Goal: Obtain resource: Obtain resource

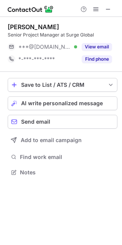
scroll to position [167, 122]
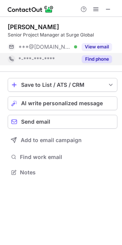
click at [99, 57] on button "Find phone" at bounding box center [97, 59] width 30 height 8
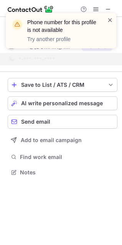
click at [109, 20] on span at bounding box center [110, 20] width 6 height 8
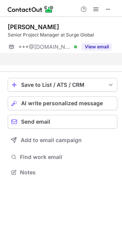
scroll to position [155, 122]
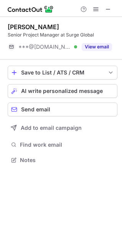
click at [102, 44] on button "View email" at bounding box center [97, 47] width 30 height 8
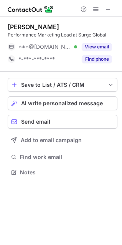
scroll to position [167, 122]
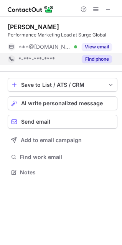
click at [92, 55] on button "Find phone" at bounding box center [97, 59] width 30 height 8
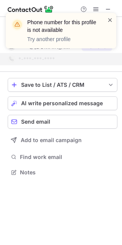
click at [110, 17] on span at bounding box center [110, 20] width 6 height 8
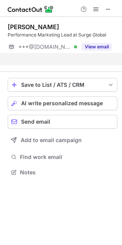
scroll to position [155, 122]
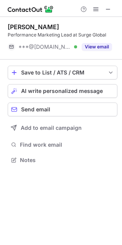
click at [99, 45] on div "Phone number for this profile is not available Try another profile" at bounding box center [61, 33] width 123 height 57
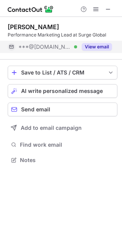
click at [96, 44] on button "View email" at bounding box center [97, 47] width 30 height 8
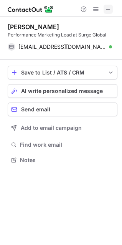
click at [107, 7] on span at bounding box center [108, 9] width 6 height 6
